Goal: Task Accomplishment & Management: Manage account settings

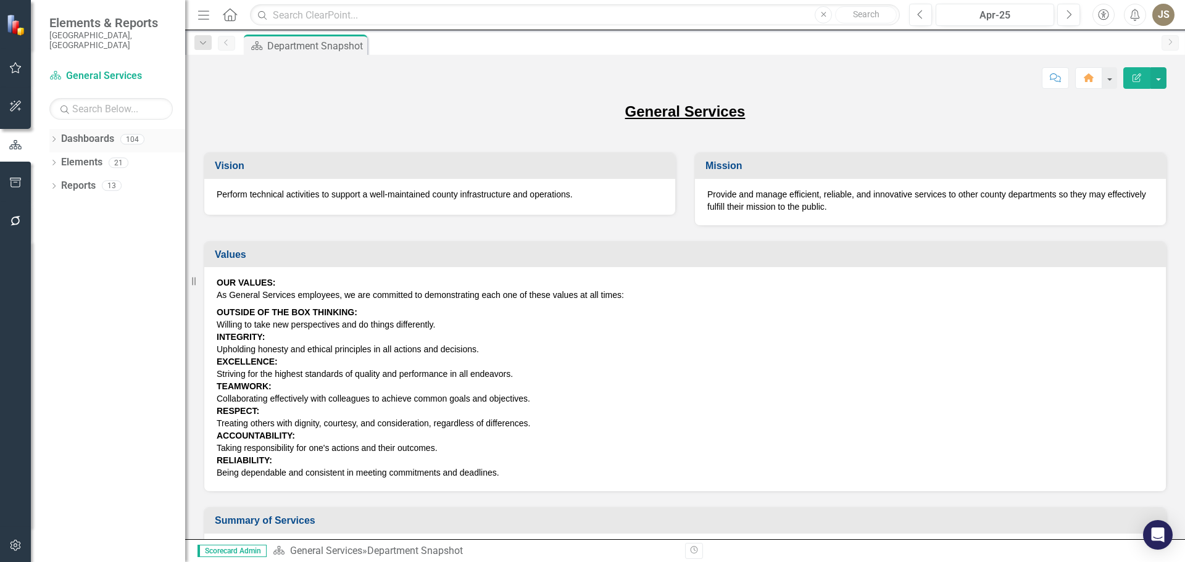
click at [52, 137] on icon "Dropdown" at bounding box center [53, 140] width 9 height 7
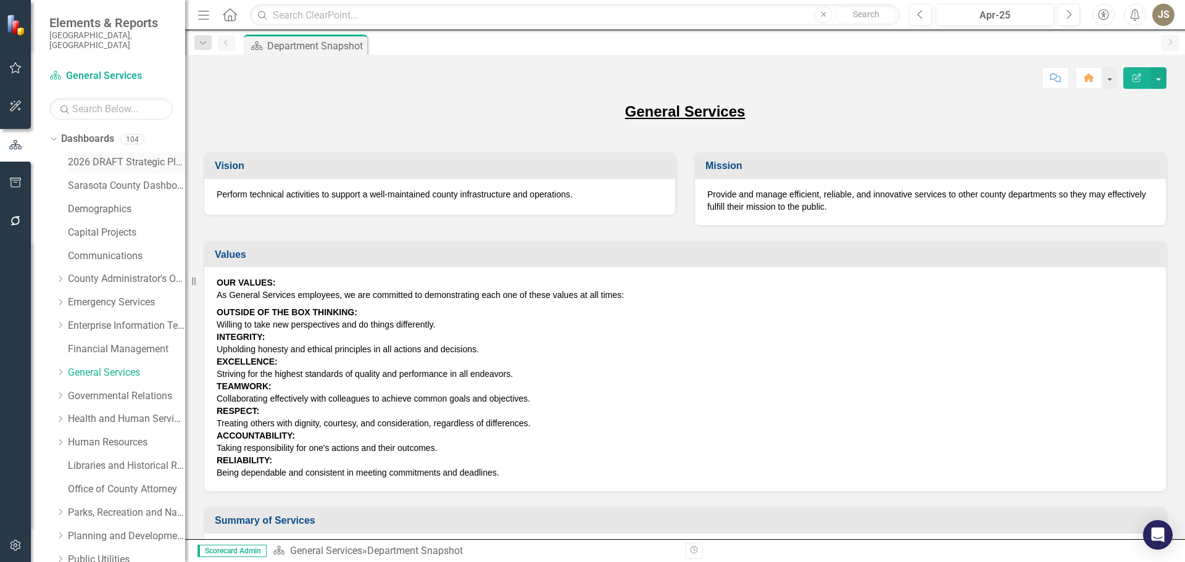
click at [77, 156] on link "2026 DRAFT Strategic Plan" at bounding box center [126, 163] width 117 height 14
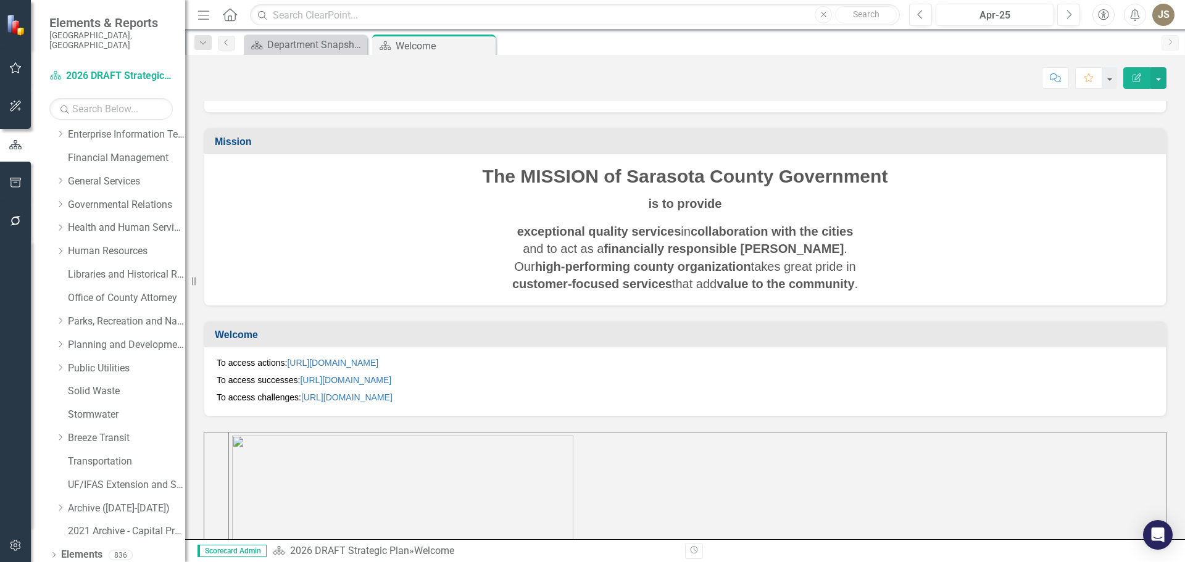
scroll to position [211, 0]
click at [52, 533] on icon "Dropdown" at bounding box center [53, 536] width 9 height 7
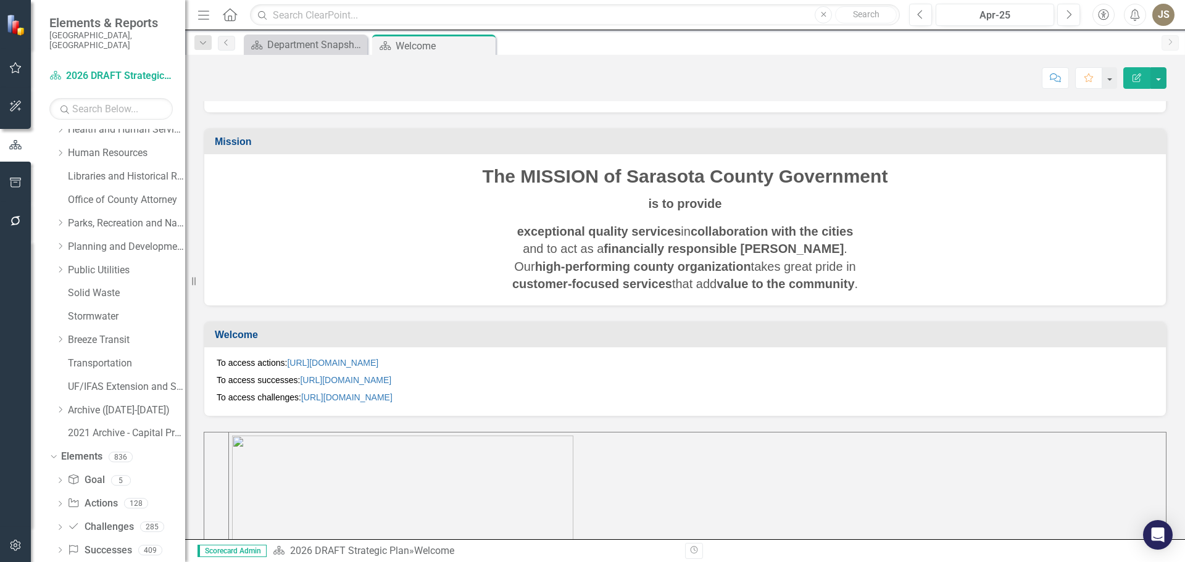
scroll to position [304, 0]
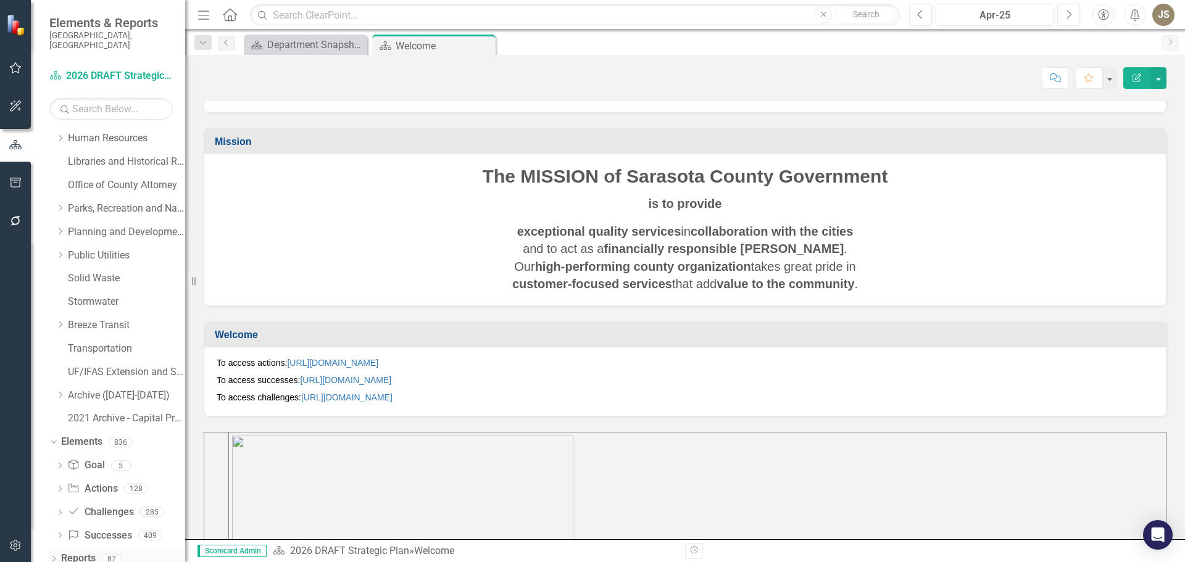
click at [53, 557] on icon "Dropdown" at bounding box center [53, 560] width 9 height 7
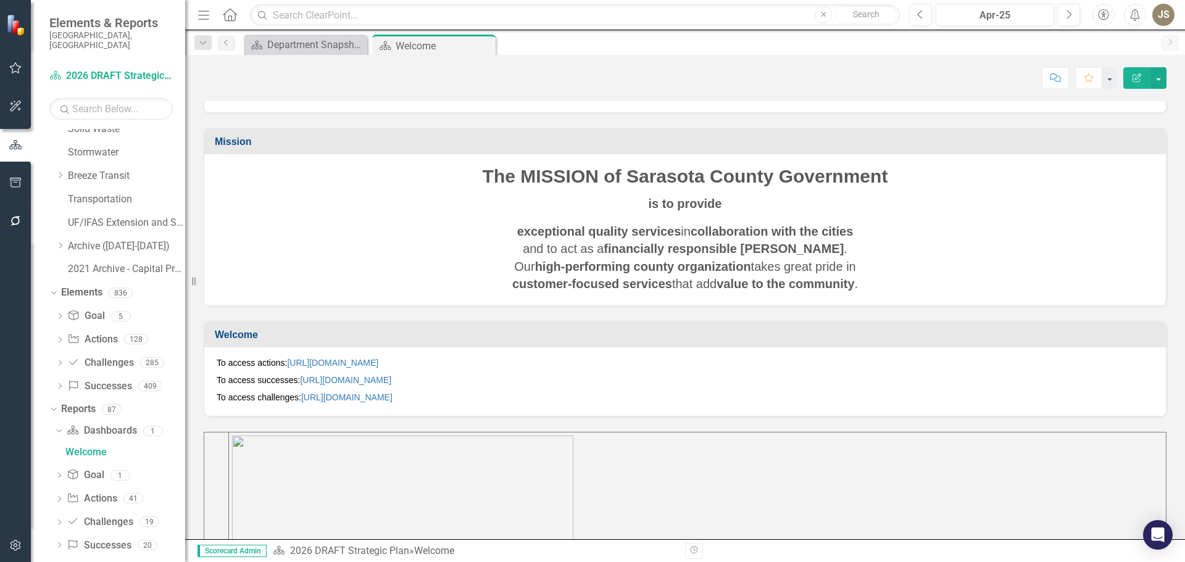
scroll to position [459, 0]
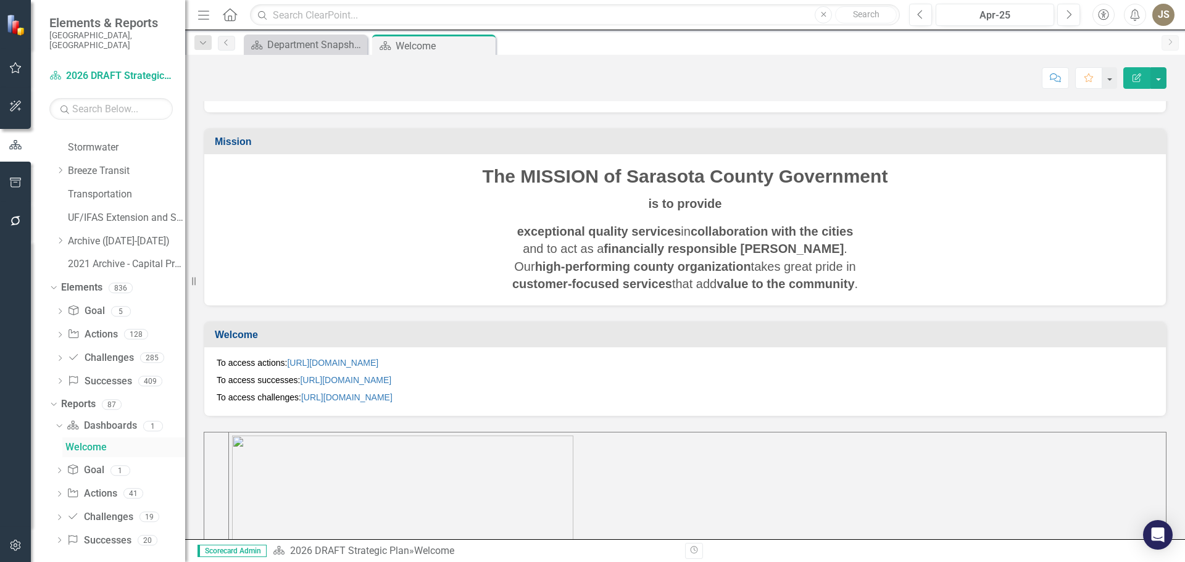
click at [88, 442] on div "Welcome" at bounding box center [125, 447] width 120 height 11
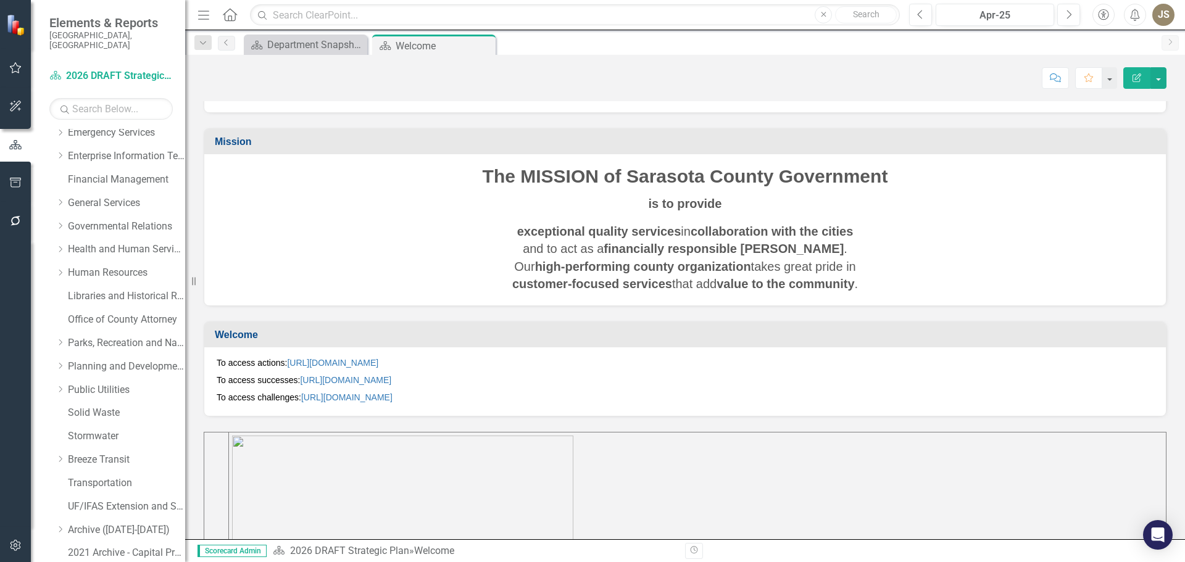
scroll to position [168, 0]
click at [58, 200] on icon "Dropdown" at bounding box center [60, 203] width 9 height 7
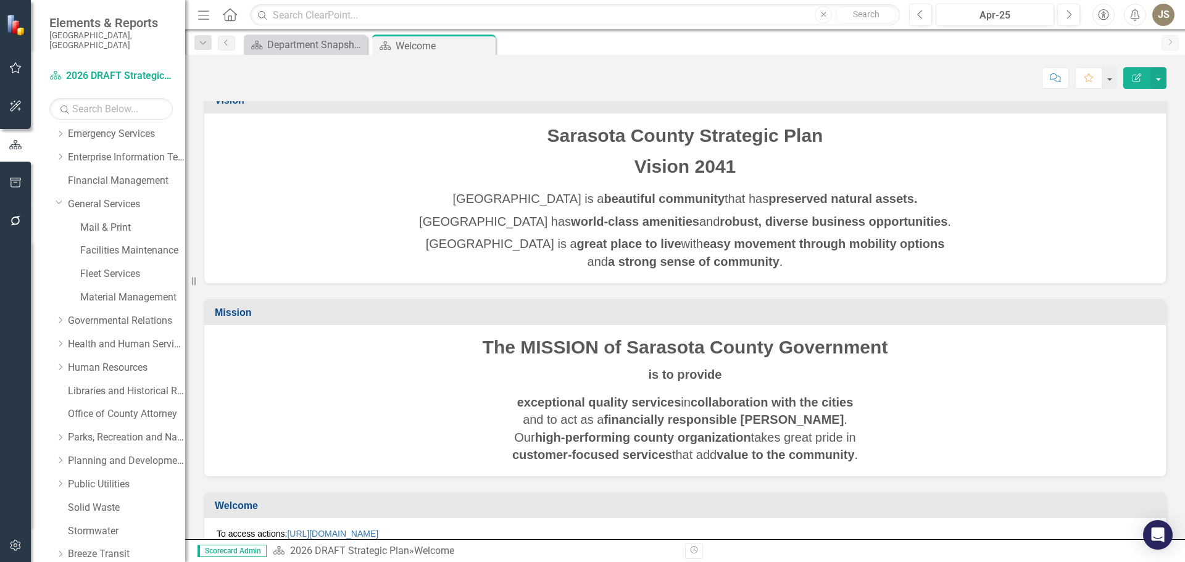
scroll to position [0, 0]
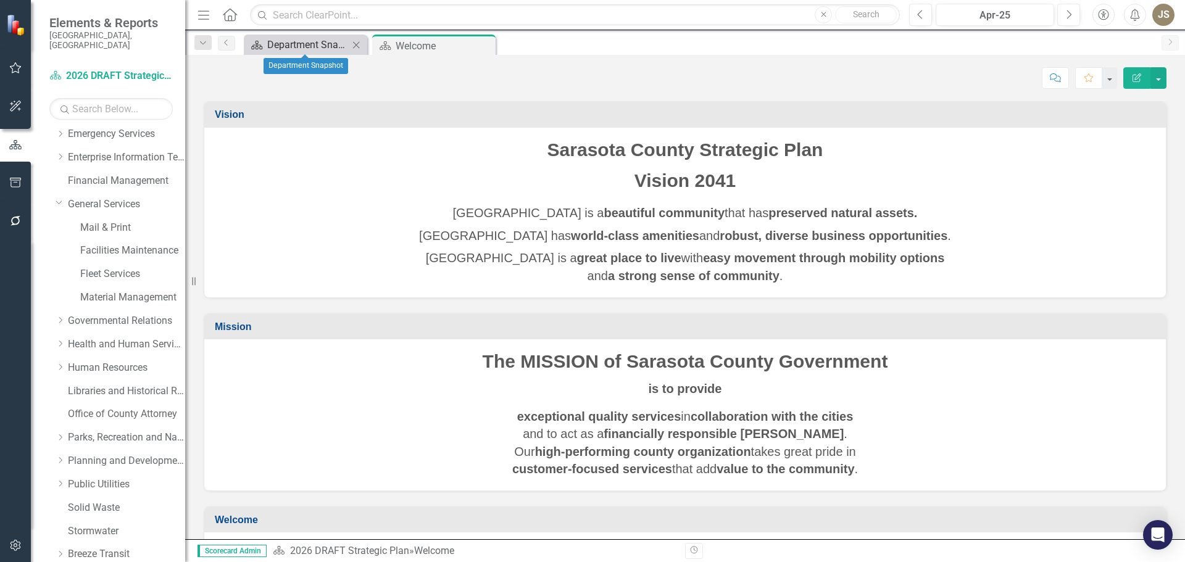
click at [301, 48] on div "Department Snapshot" at bounding box center [307, 44] width 81 height 15
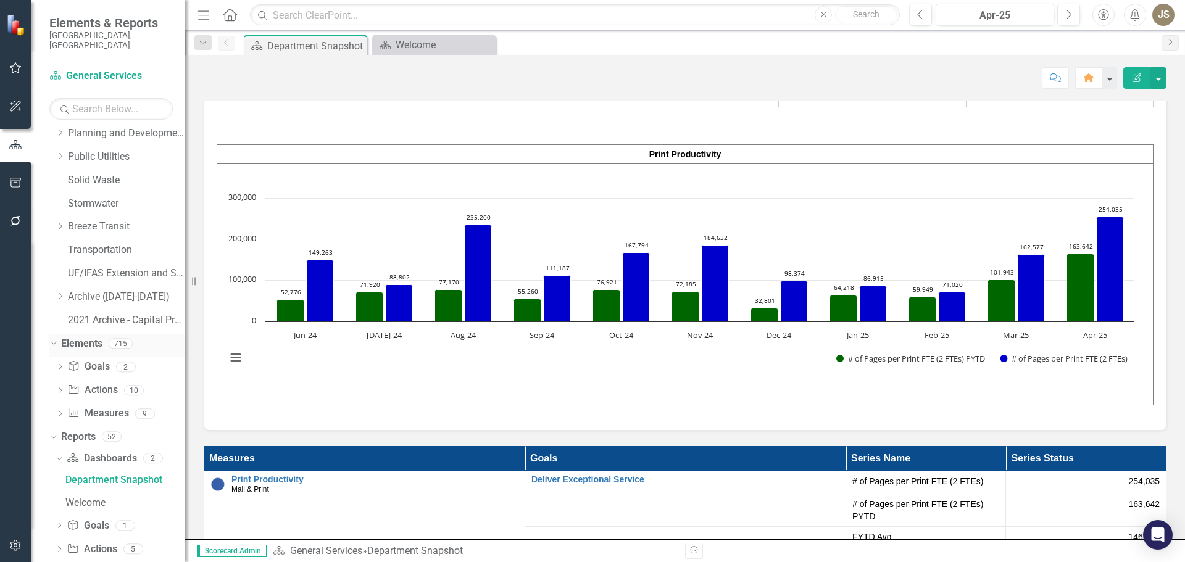
scroll to position [528, 0]
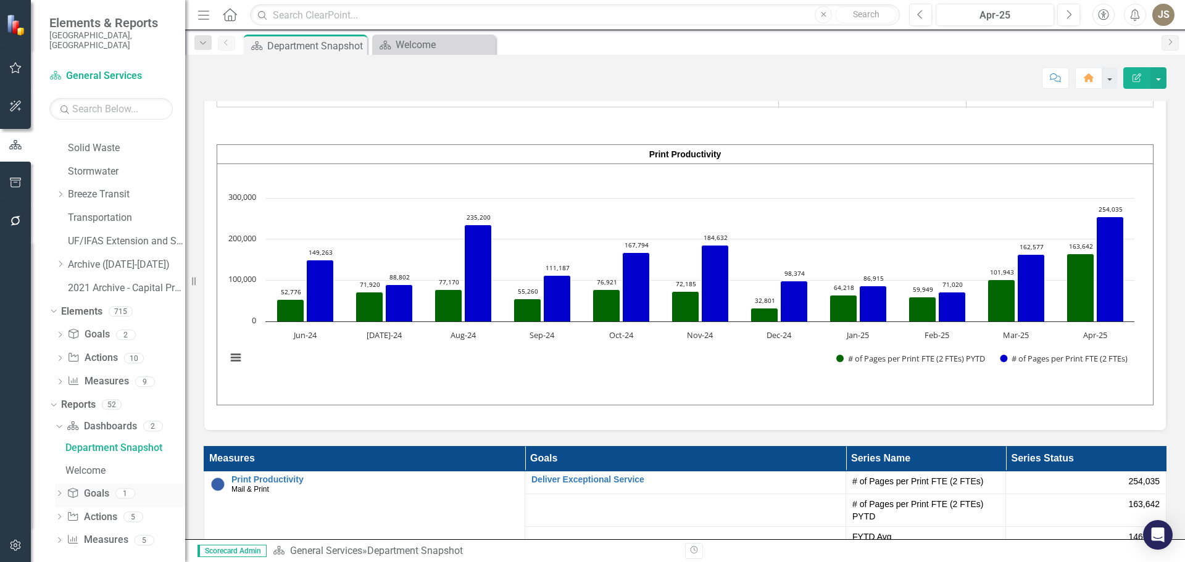
click at [56, 491] on icon "Dropdown" at bounding box center [59, 494] width 9 height 7
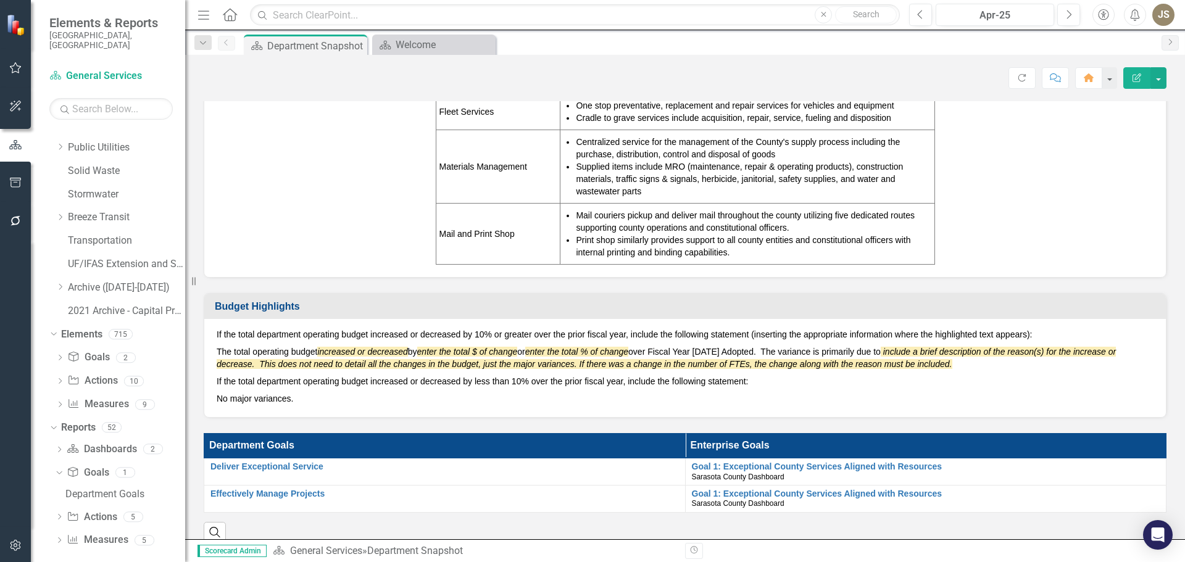
scroll to position [741, 0]
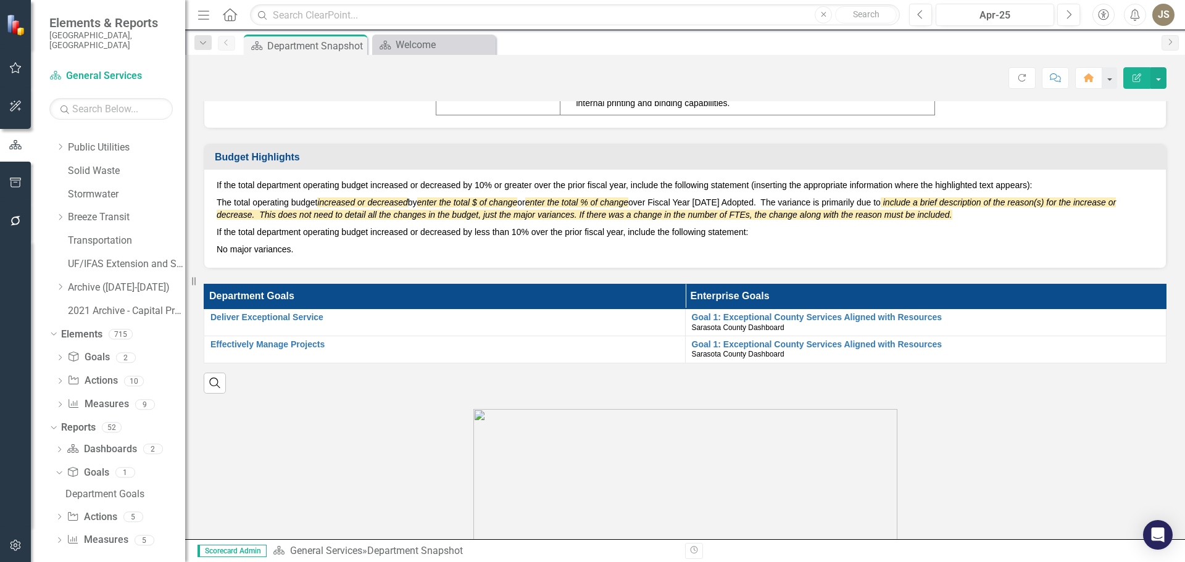
click at [422, 214] on em "include a brief description of the reason(s) for the increase or decrease. This…" at bounding box center [666, 208] width 899 height 22
click at [423, 214] on em "include a brief description of the reason(s) for the increase or decrease. This…" at bounding box center [666, 208] width 899 height 22
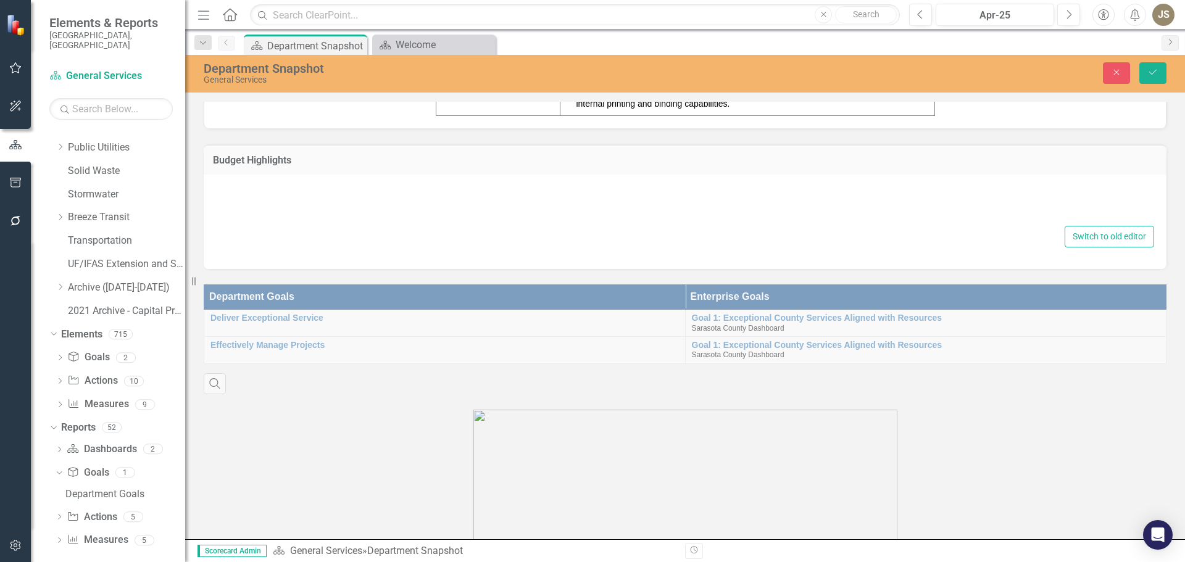
type textarea "<p>If the total department operating budget increased or decreased by 10% or gr…"
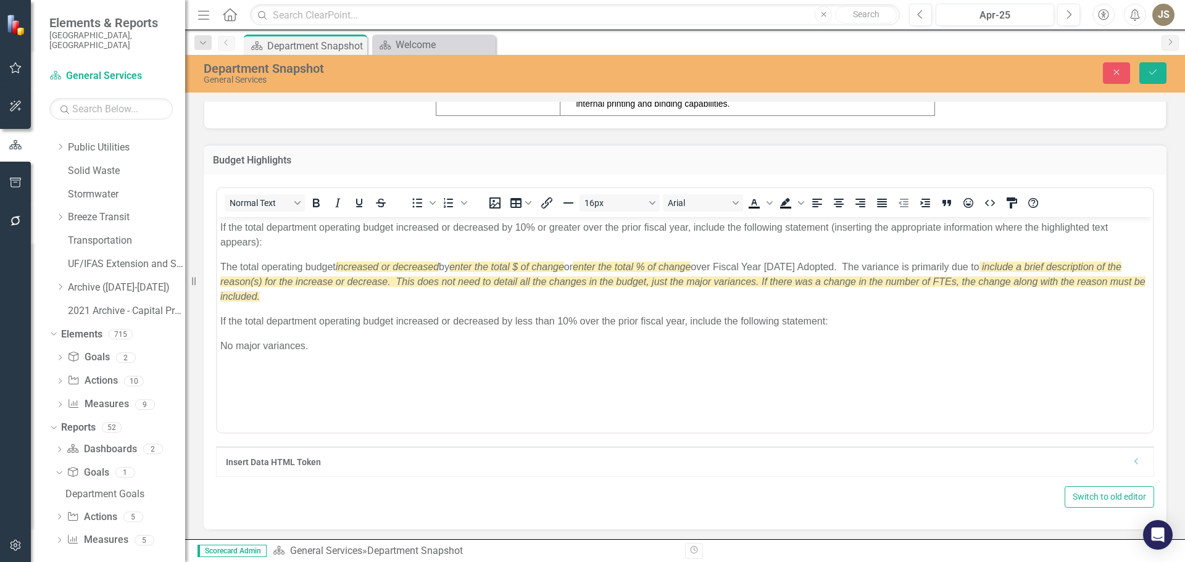
scroll to position [0, 0]
